Goal: Information Seeking & Learning: Learn about a topic

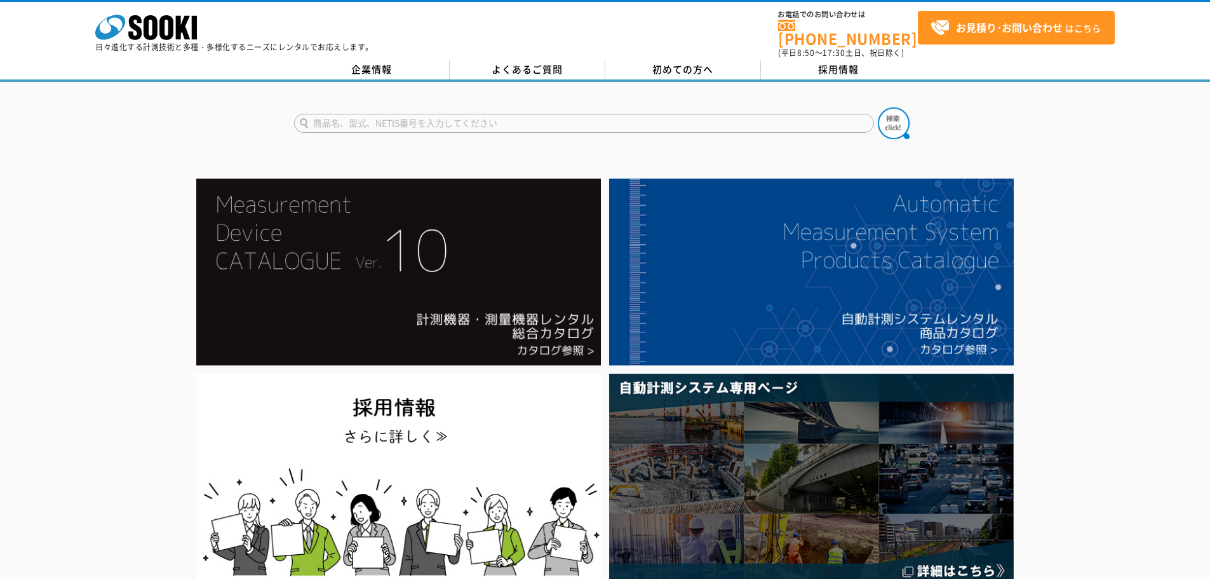
click at [494, 119] on input "text" at bounding box center [584, 123] width 580 height 19
type input "高度計"
click at [878, 107] on button at bounding box center [894, 123] width 32 height 32
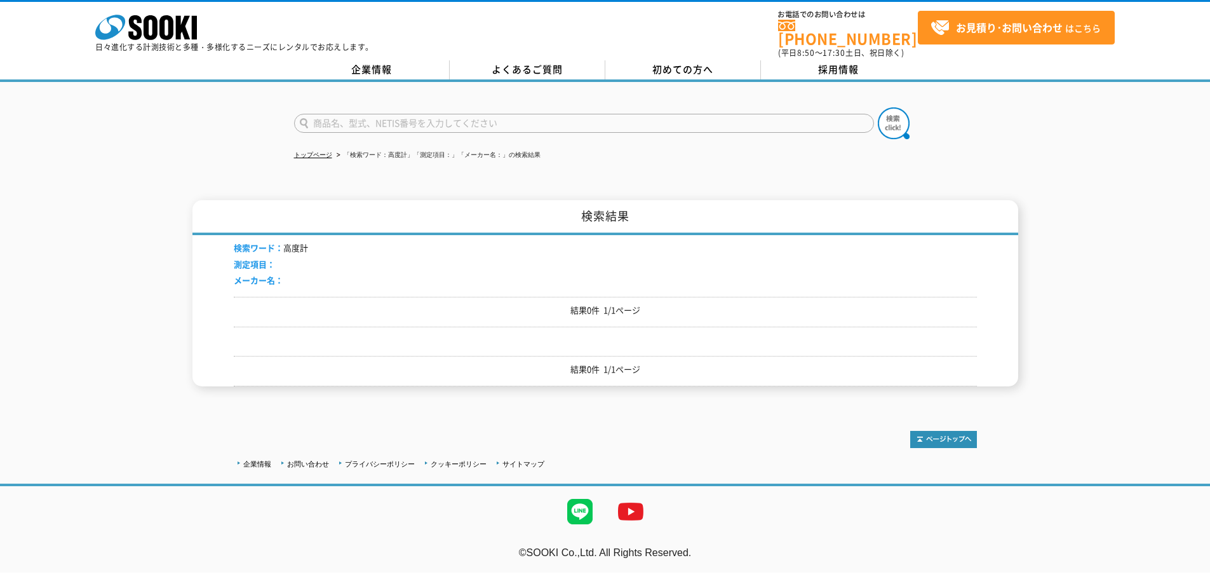
click at [401, 119] on input "text" at bounding box center [584, 123] width 580 height 19
type input "GS-7"
click at [895, 115] on img at bounding box center [894, 123] width 32 height 32
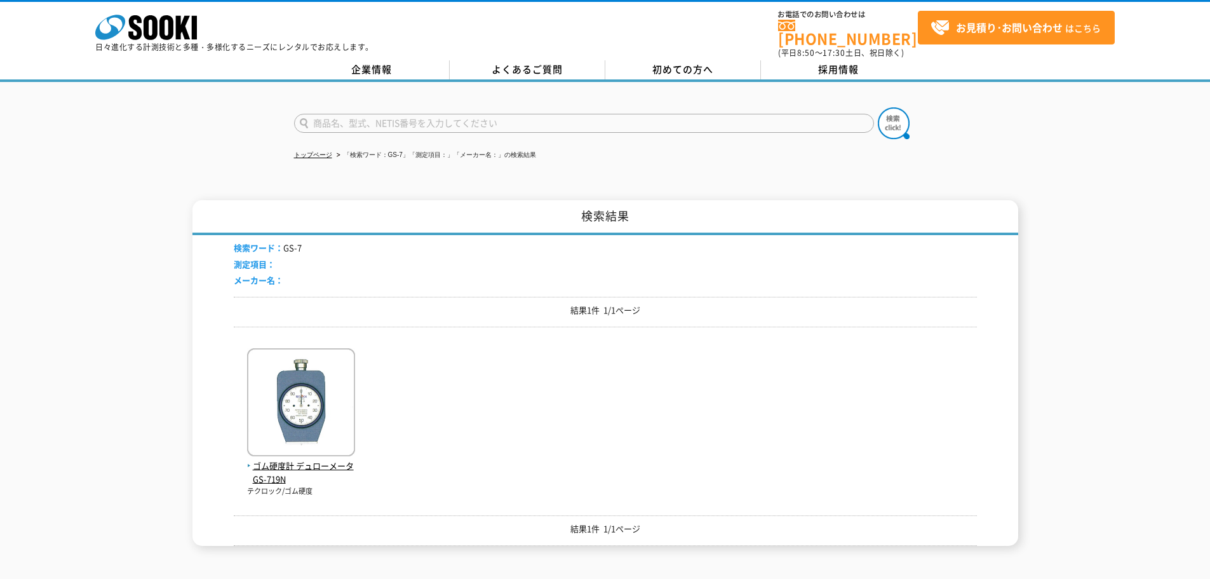
click at [438, 114] on input "text" at bounding box center [584, 123] width 580 height 19
type input "GS-703"
click at [878, 107] on button at bounding box center [894, 123] width 32 height 32
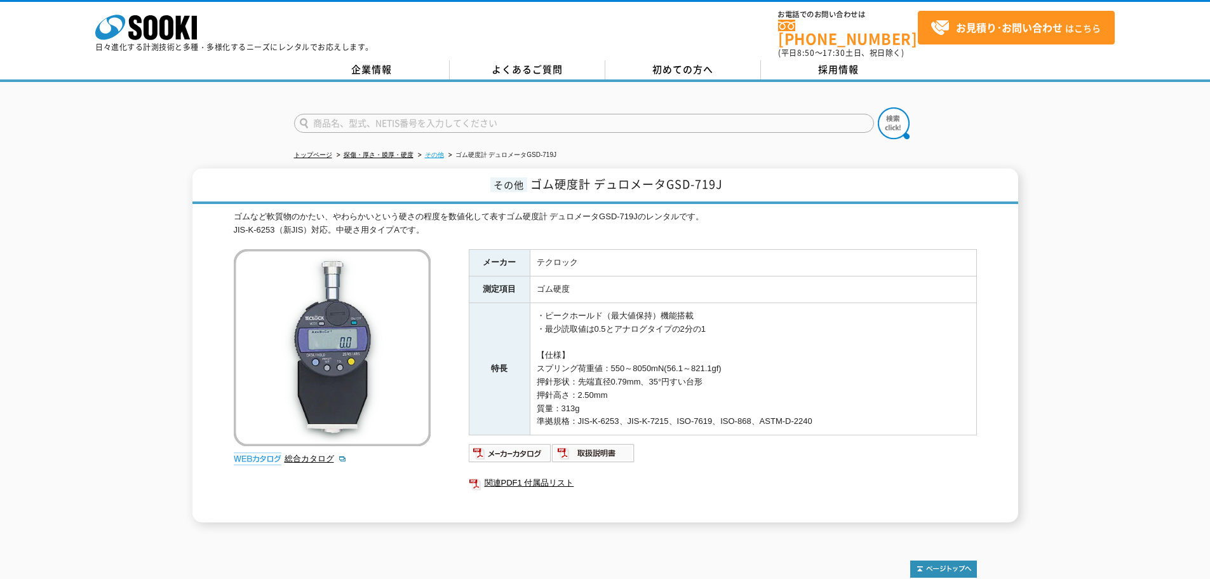
click at [437, 151] on link "その他" at bounding box center [434, 154] width 19 height 7
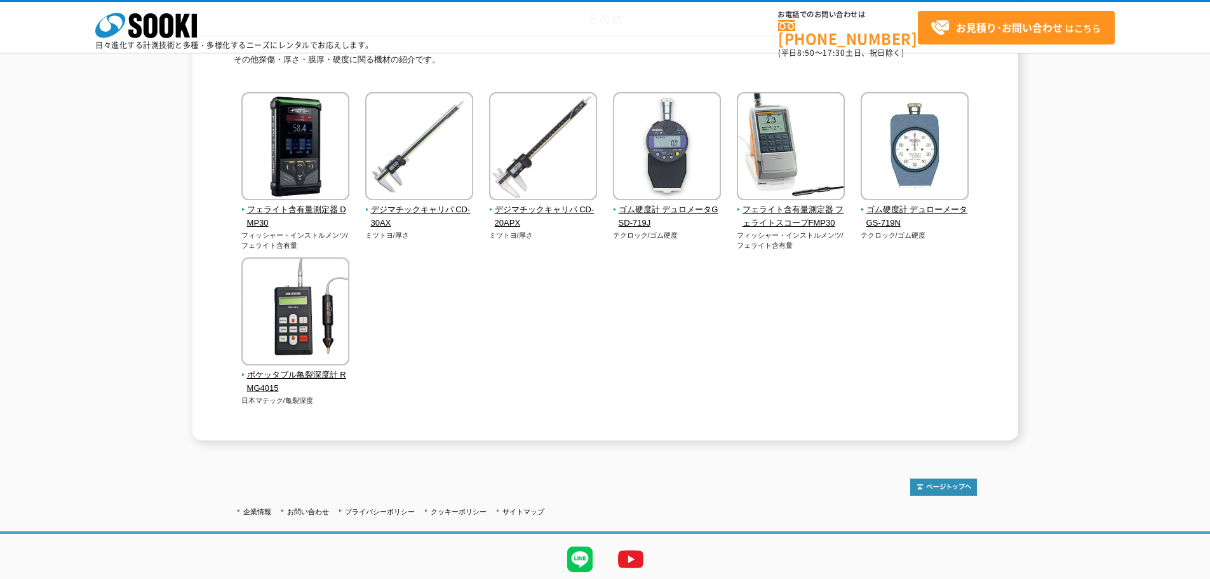
scroll to position [127, 0]
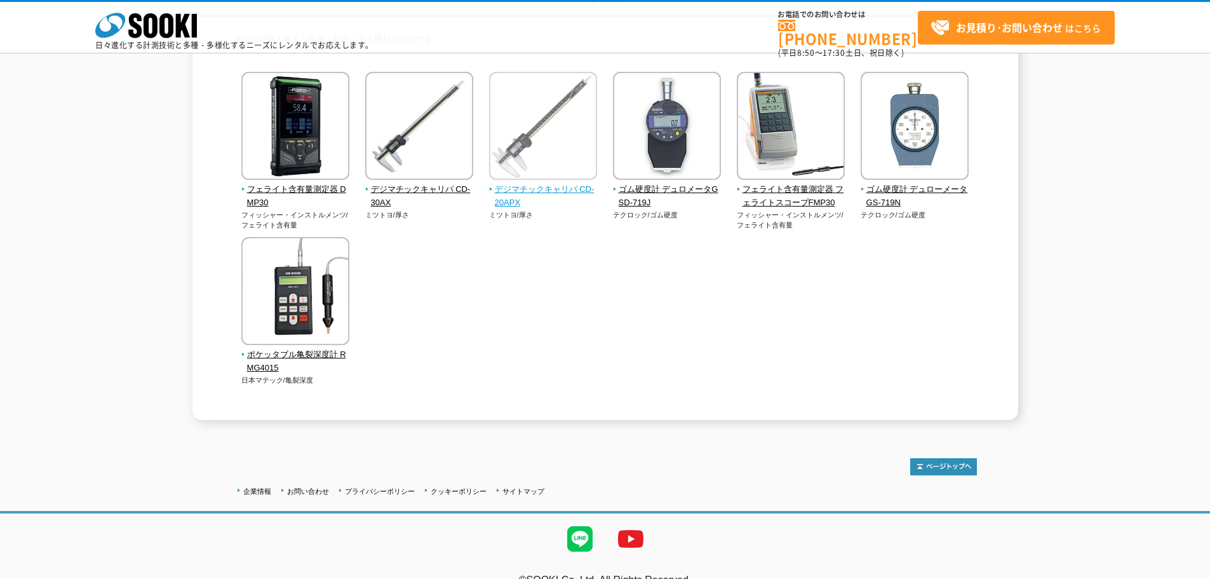
click at [592, 156] on img at bounding box center [543, 127] width 108 height 111
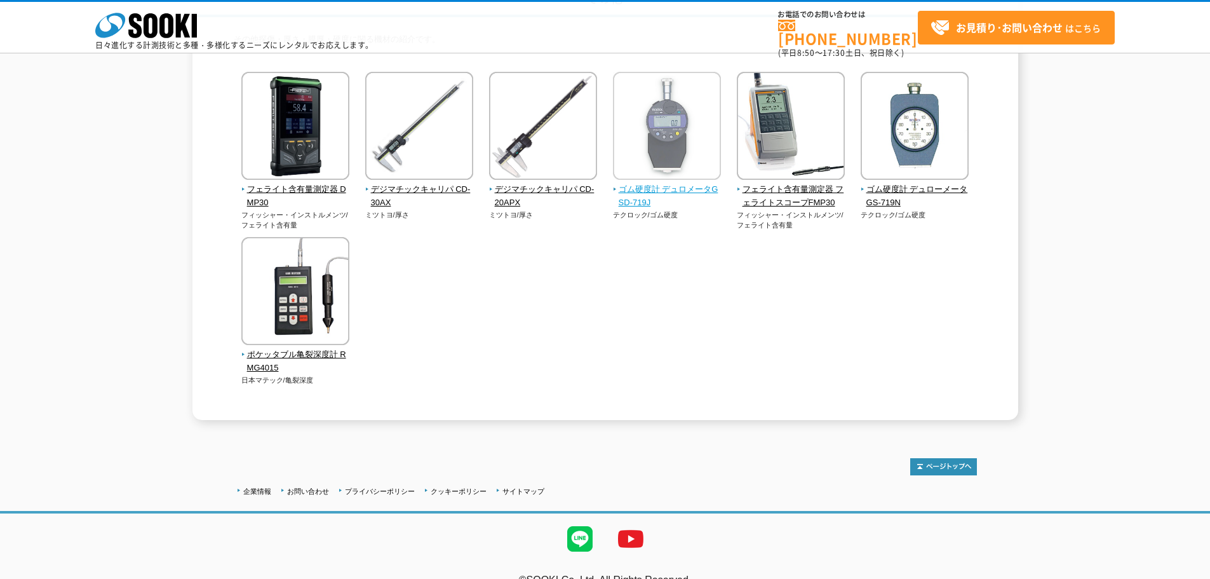
click at [634, 154] on img at bounding box center [667, 127] width 108 height 111
click at [858, 182] on div "フェライト含有量測定器 DMP30 フィッシャー・インストルメンツ/フェライト含有量 ミツトヨ/厚さ ミツトヨ/厚さ" at bounding box center [605, 241] width 743 height 339
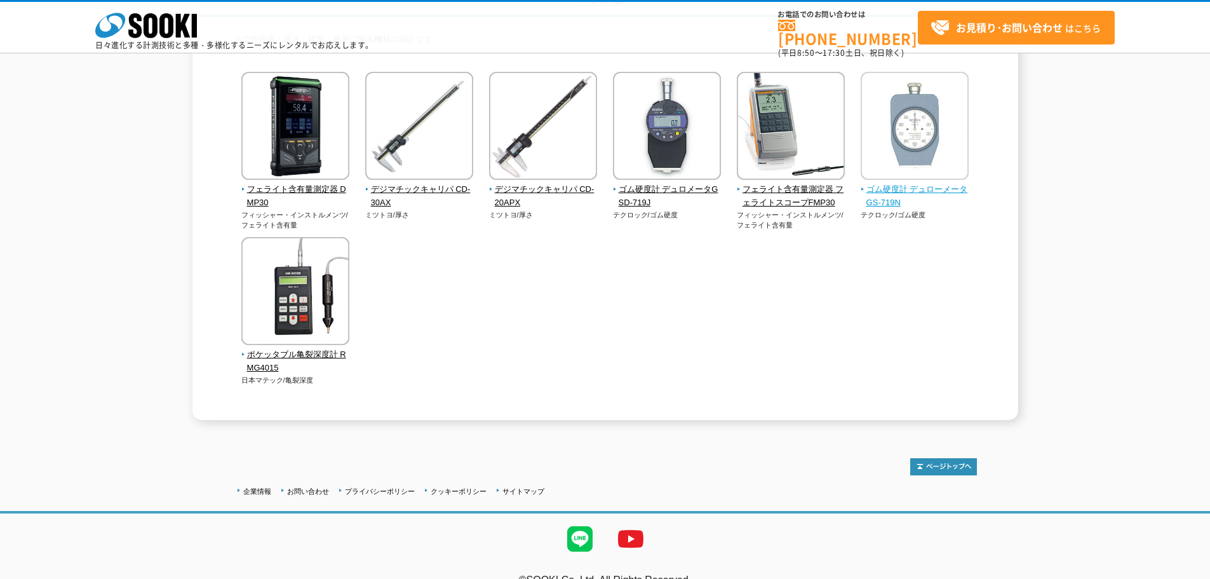
click at [877, 161] on img at bounding box center [915, 127] width 108 height 111
click at [902, 153] on img at bounding box center [915, 127] width 108 height 111
